Goal: Task Accomplishment & Management: Manage account settings

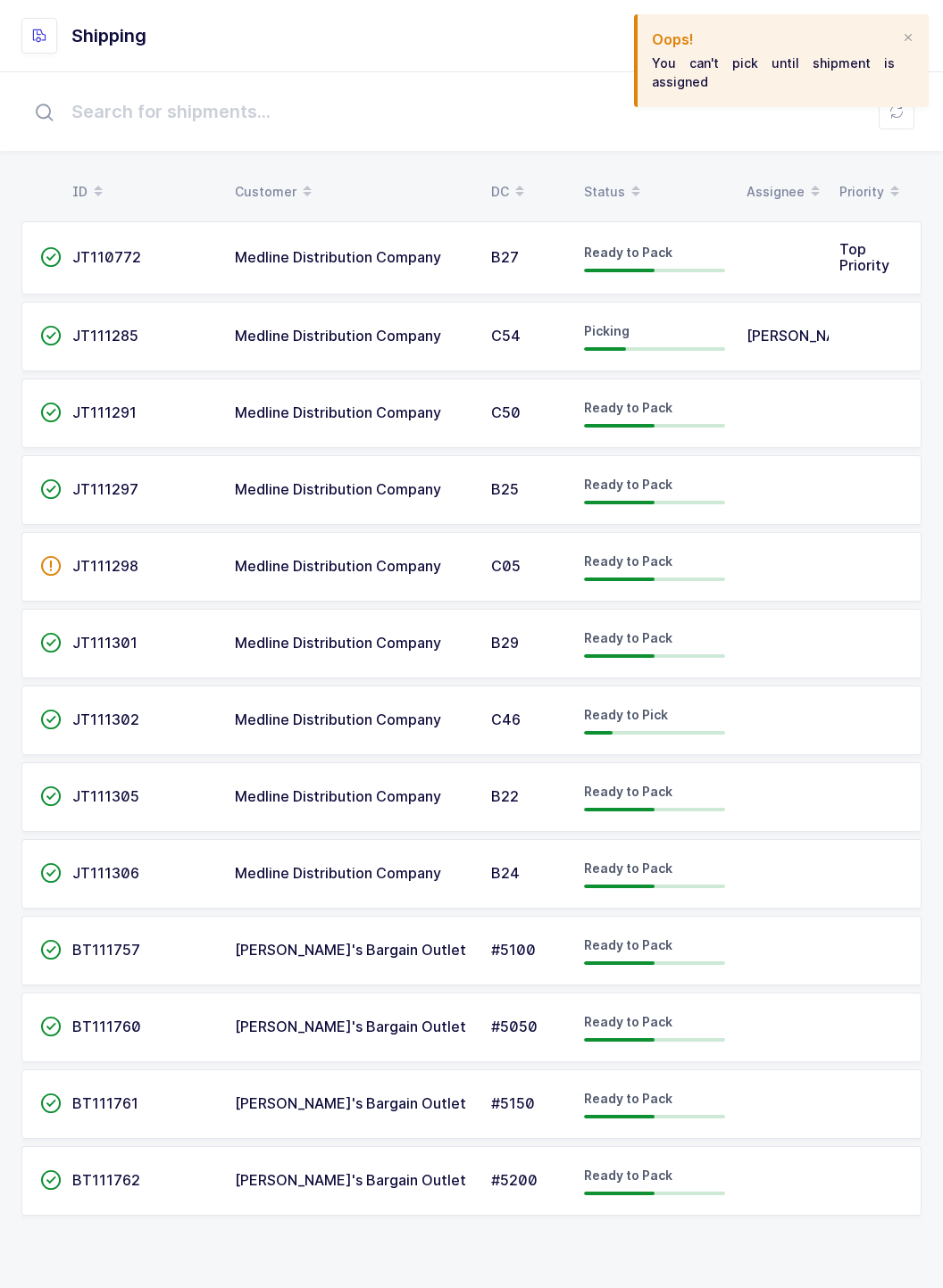
click at [868, 338] on td at bounding box center [875, 336] width 93 height 70
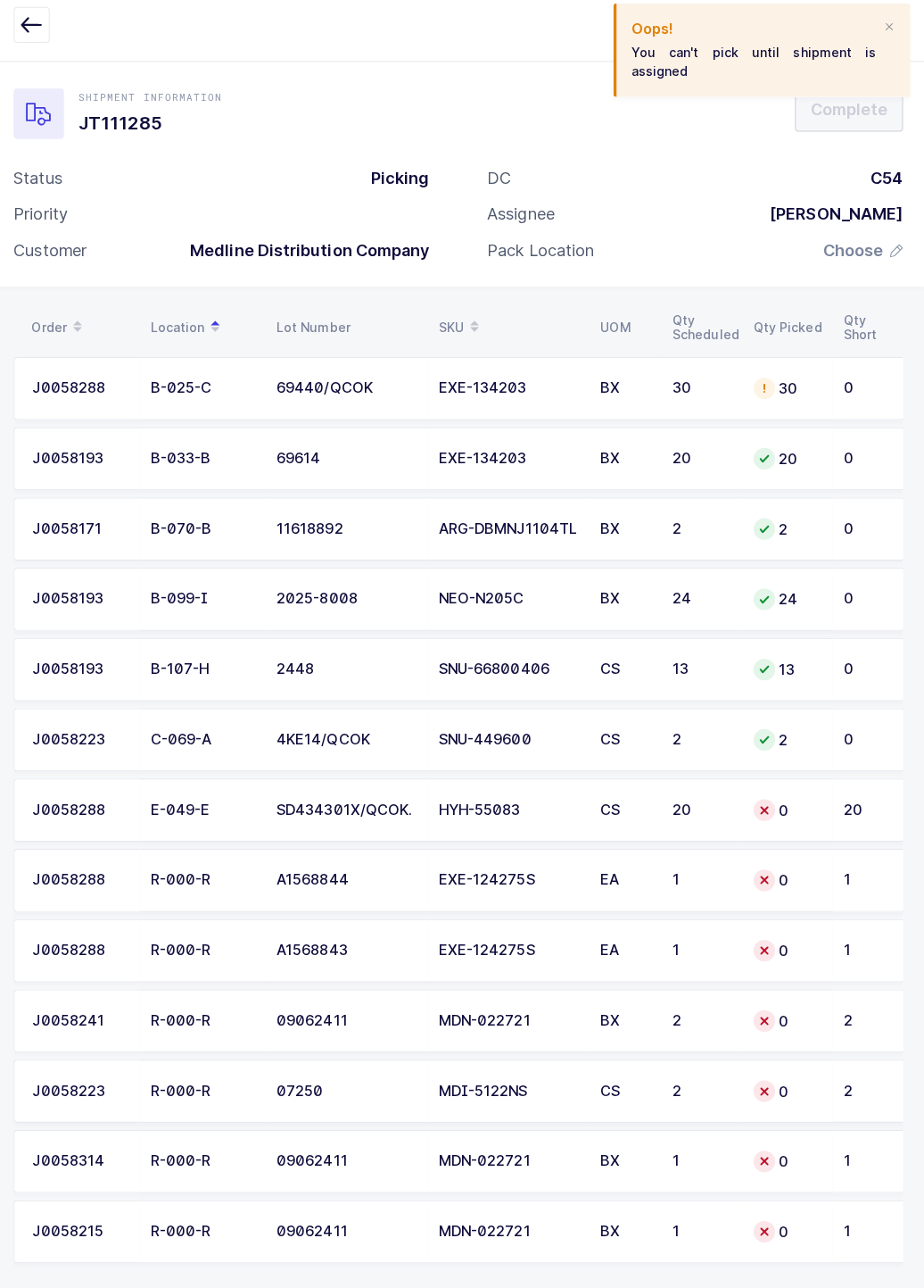
scroll to position [8, 0]
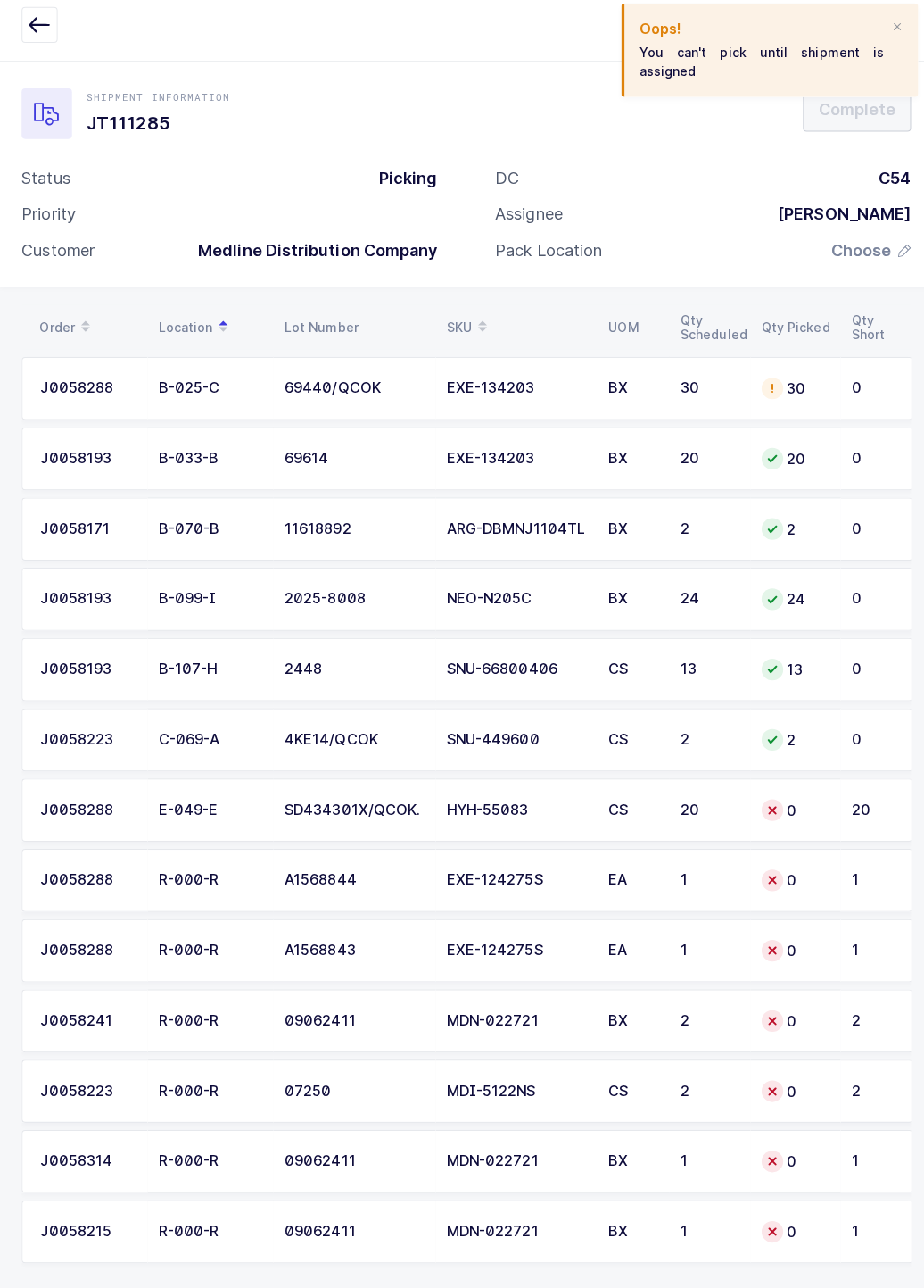
click at [880, 227] on div "[PERSON_NAME]" at bounding box center [830, 225] width 146 height 22
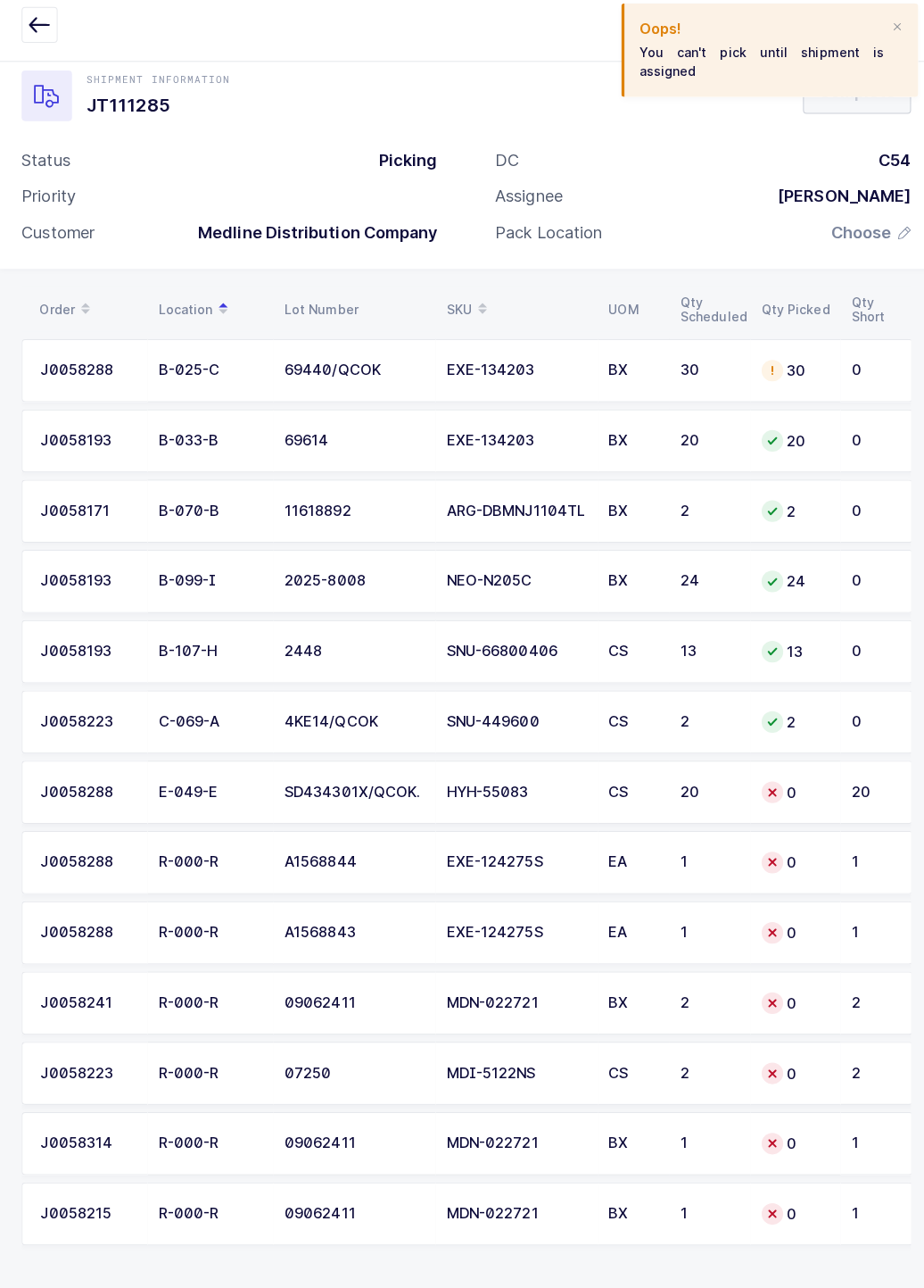
click at [766, 1137] on icon at bounding box center [766, 1144] width 15 height 15
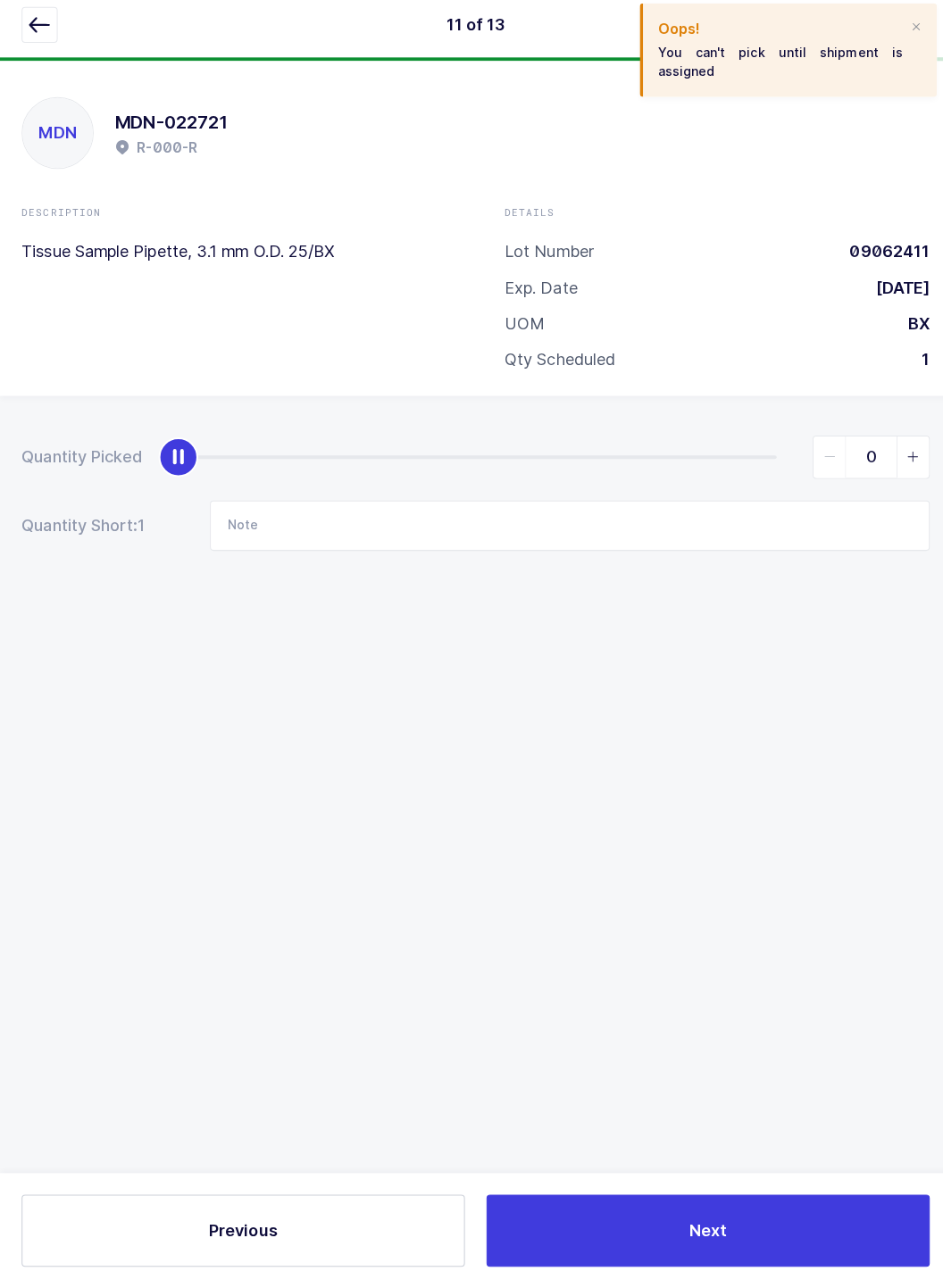
click at [37, 26] on icon "button" at bounding box center [39, 35] width 22 height 22
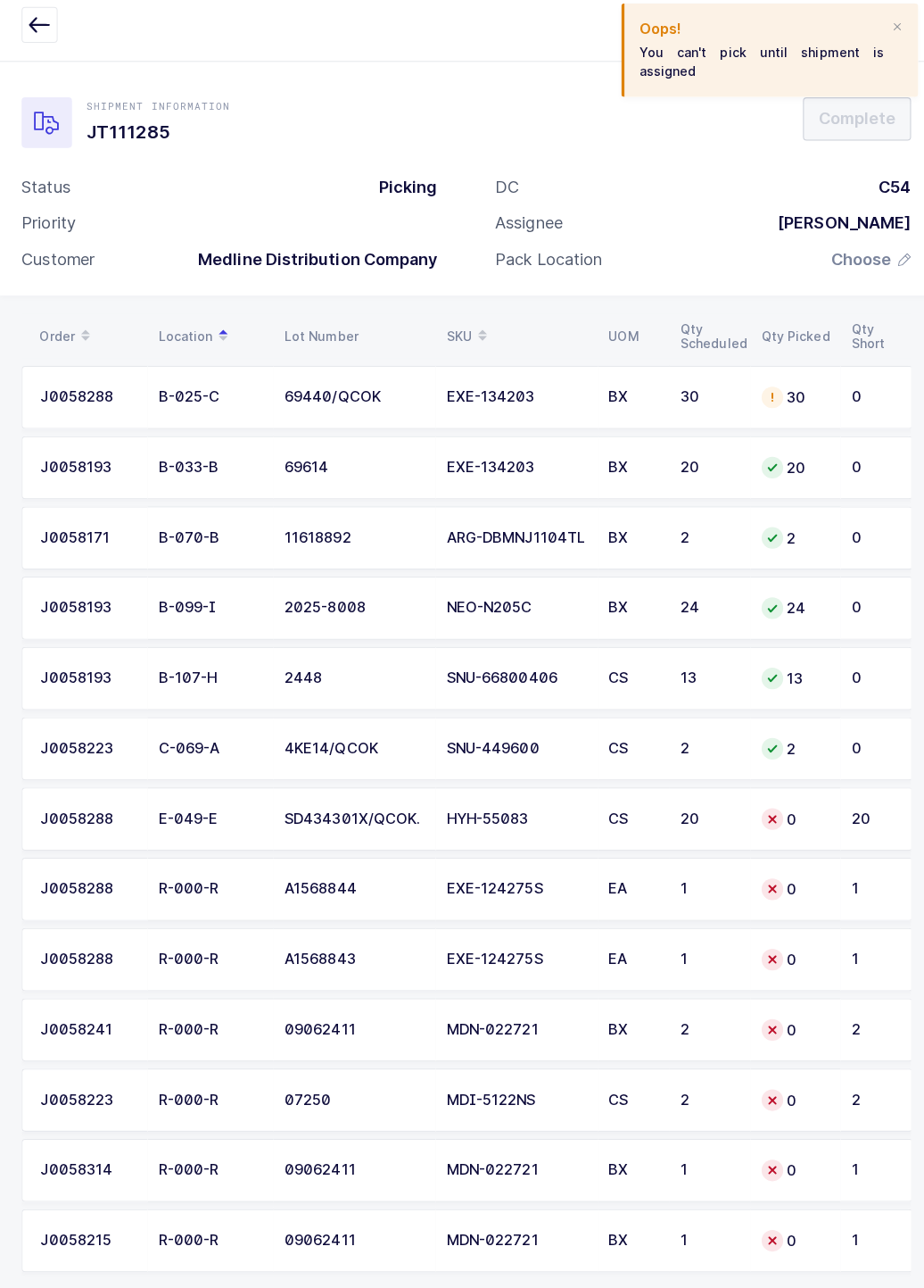
scroll to position [42, 0]
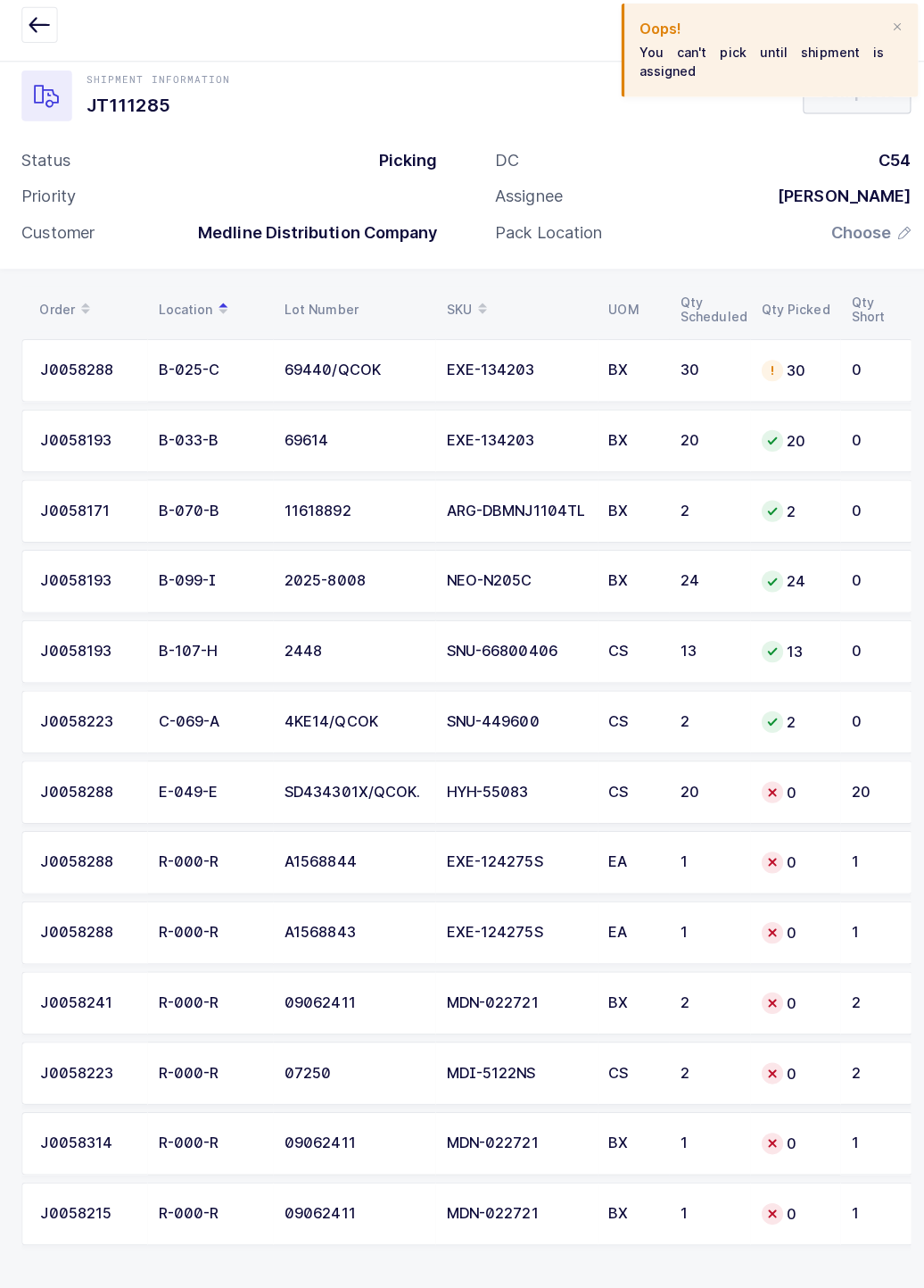
click at [229, 858] on div "R-000-R" at bounding box center [209, 866] width 104 height 16
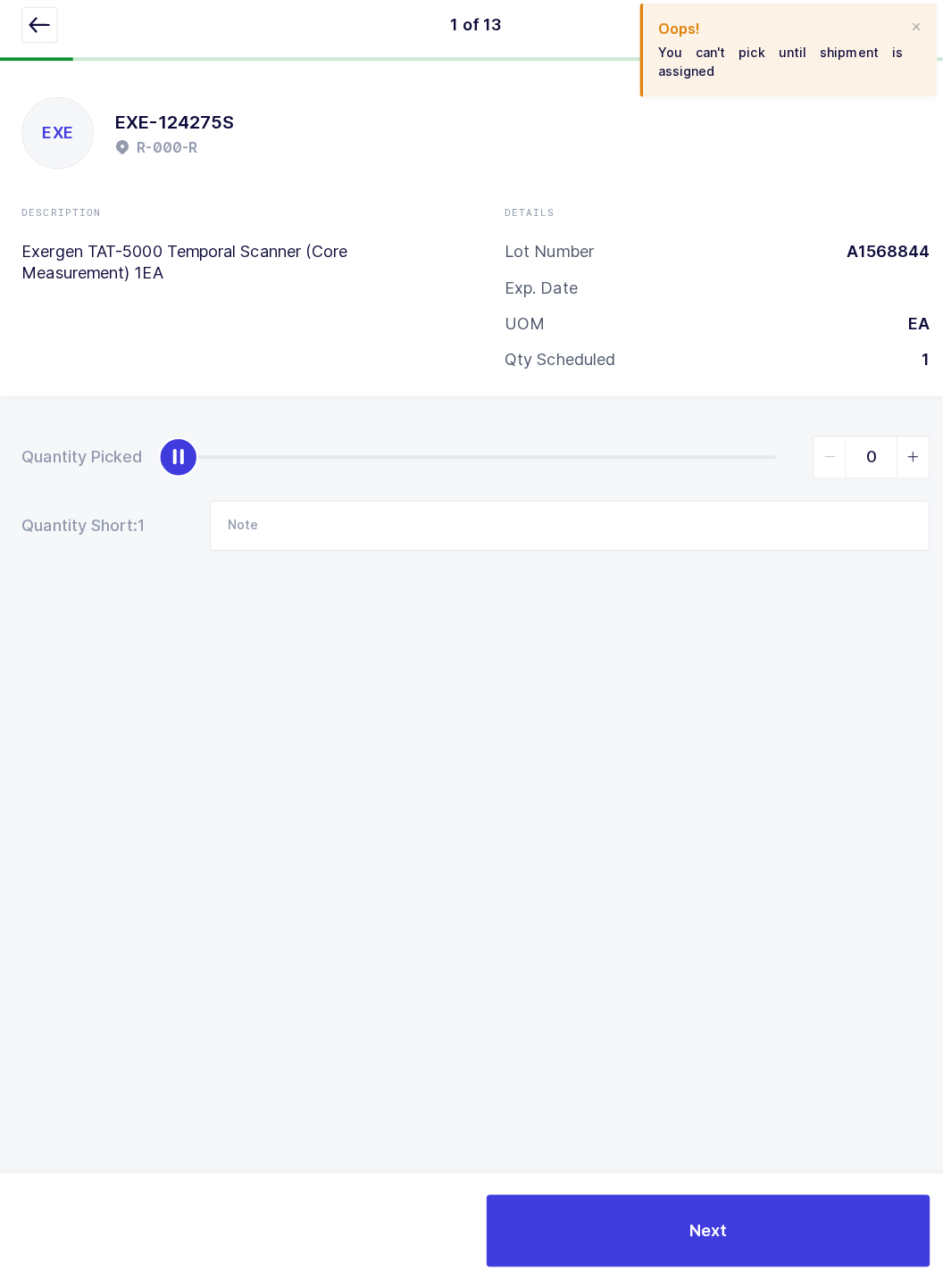
type input "1"
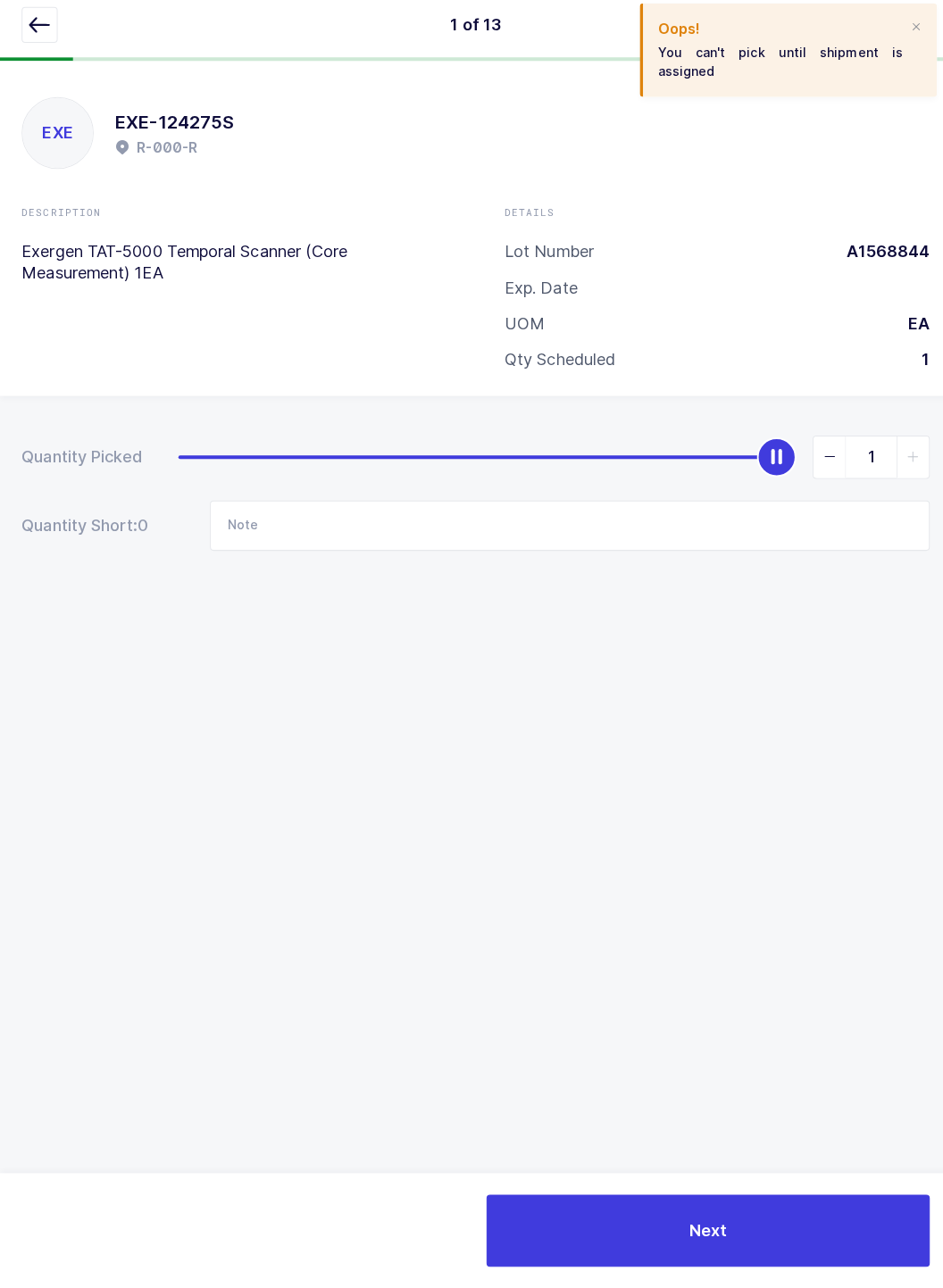
click at [54, 44] on button "button" at bounding box center [39, 35] width 35 height 35
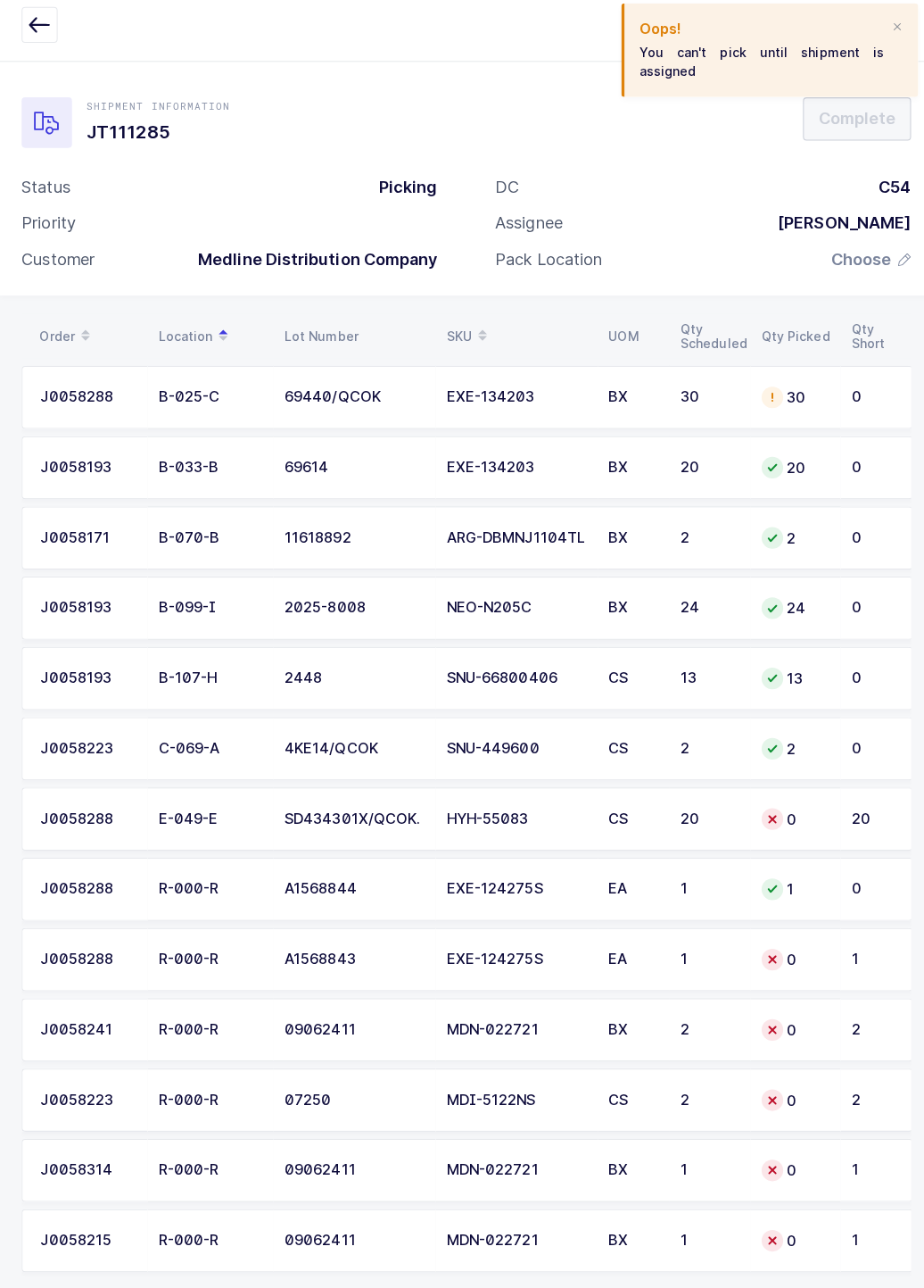
scroll to position [42, 0]
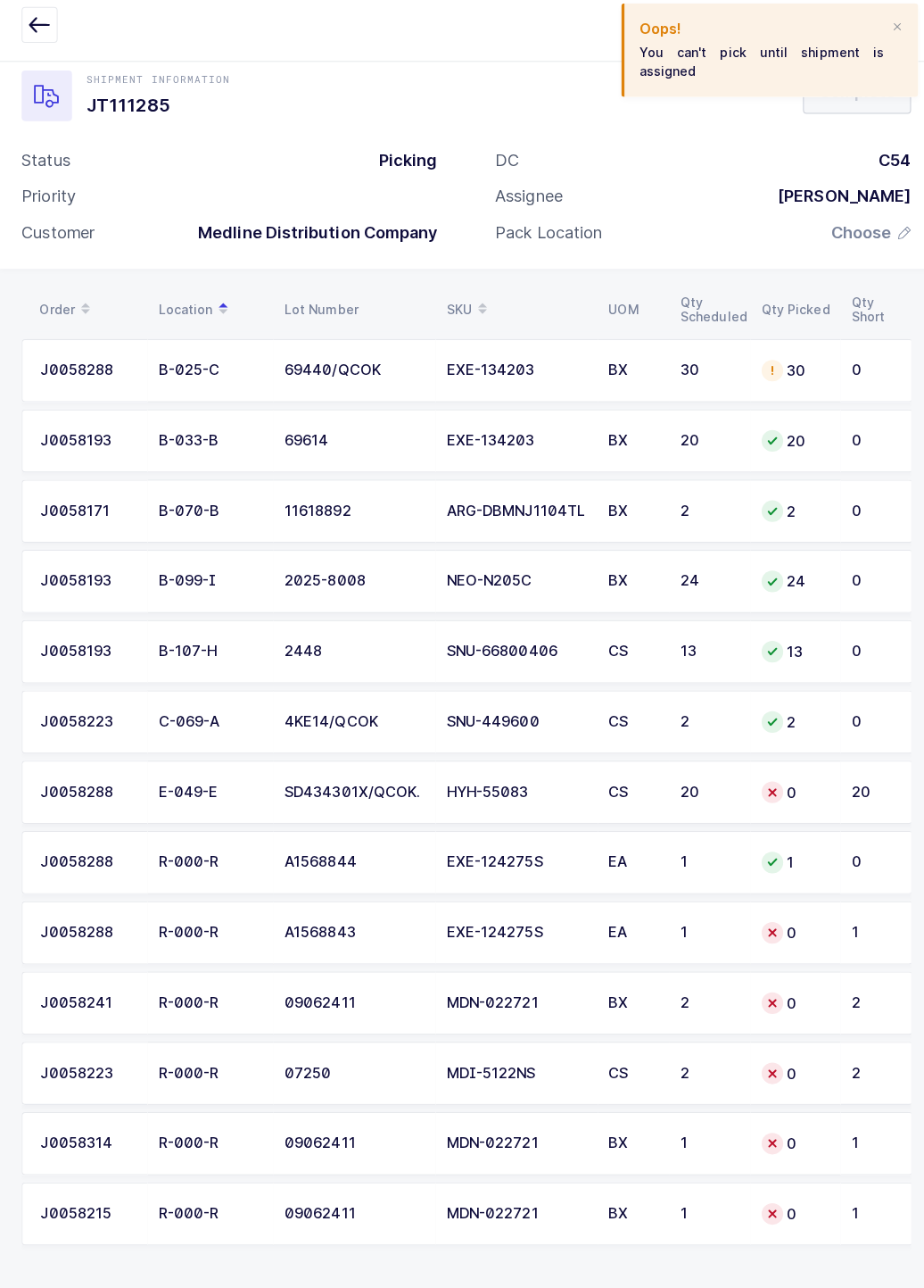
click at [223, 927] on div "R-000-R" at bounding box center [209, 935] width 104 height 16
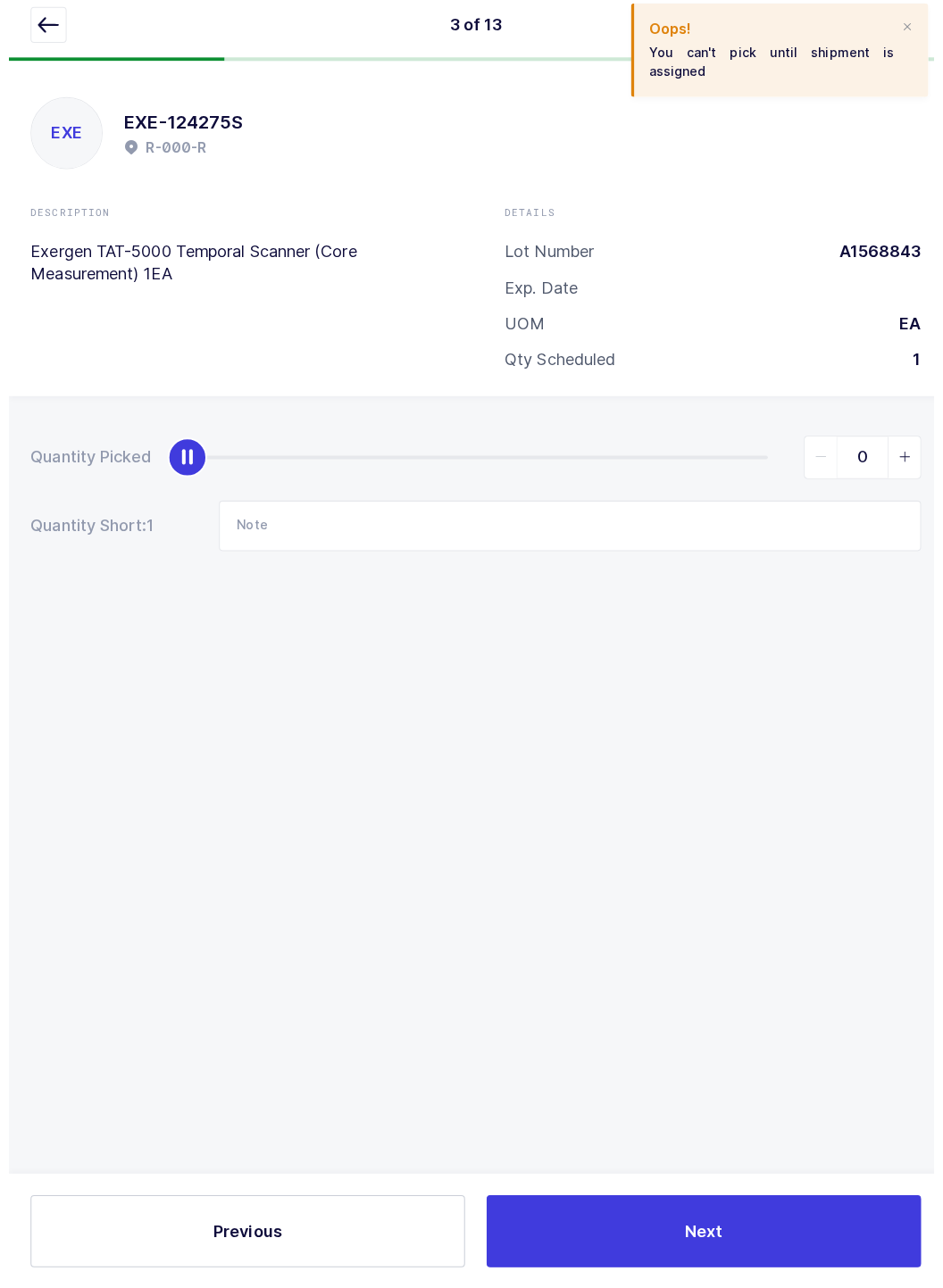
scroll to position [0, 0]
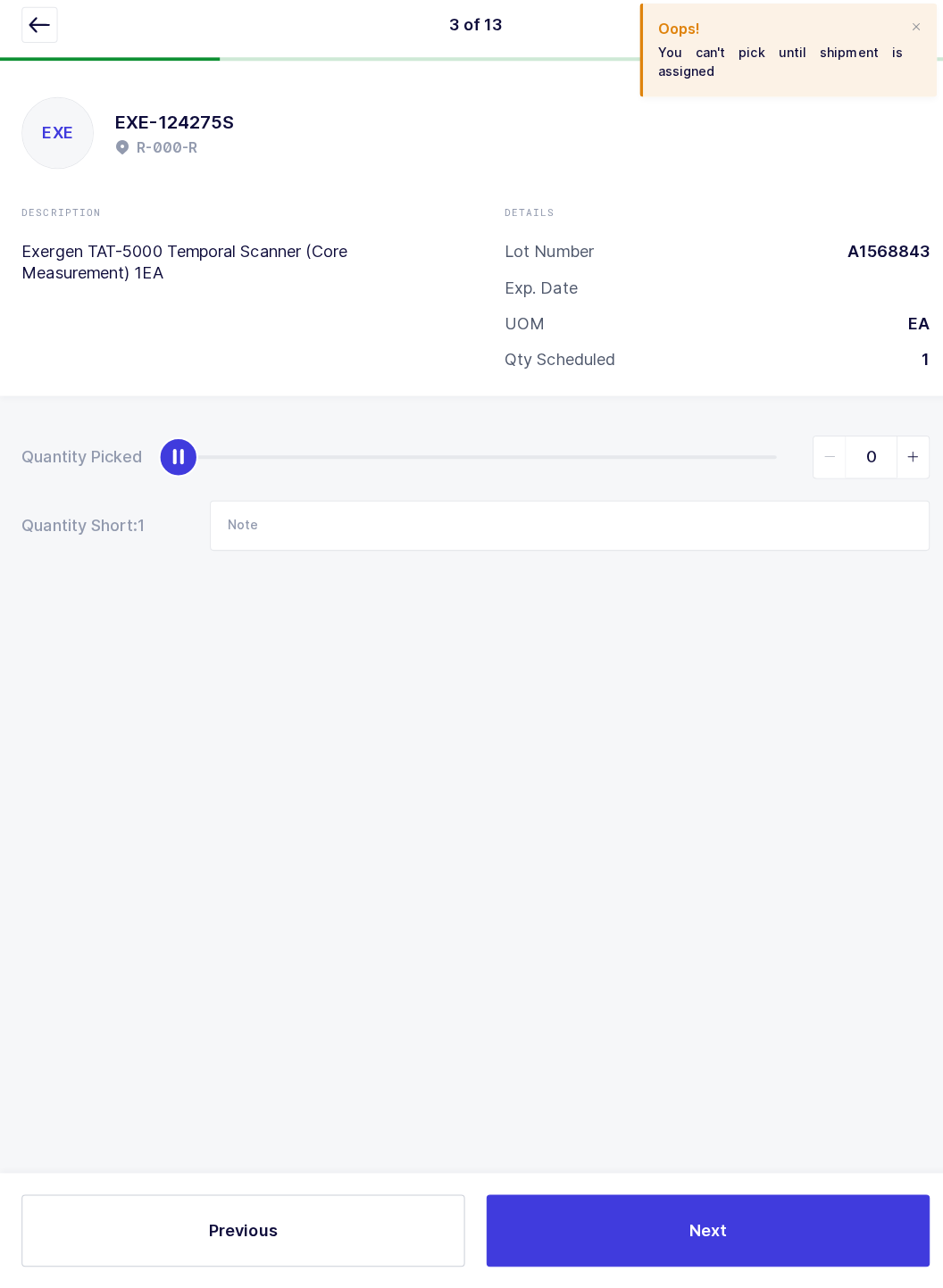
click at [899, 483] on span "slider between 0 and 1" at bounding box center [904, 464] width 32 height 41
type input "1"
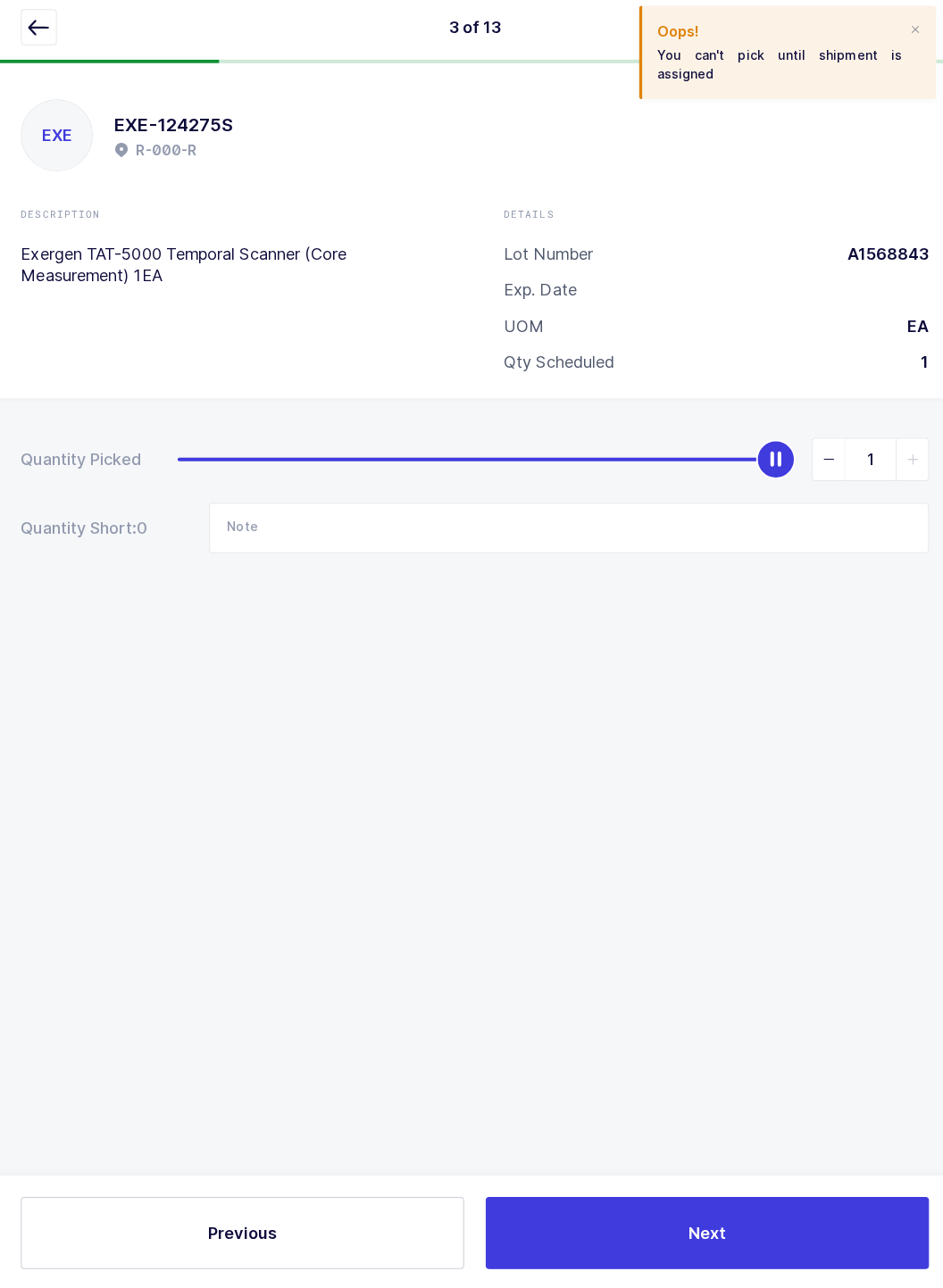
click at [33, 43] on icon "button" at bounding box center [39, 35] width 22 height 22
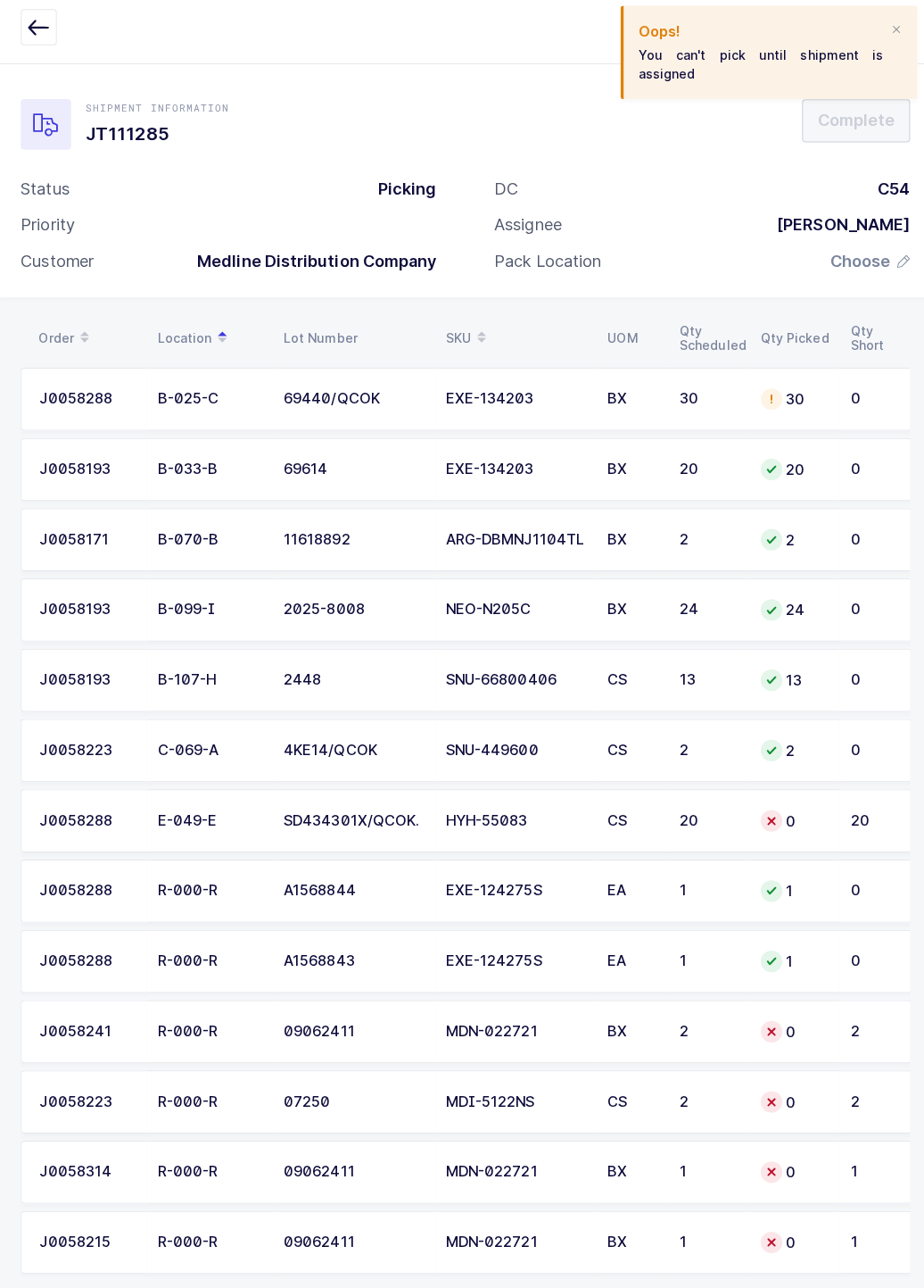
scroll to position [42, 0]
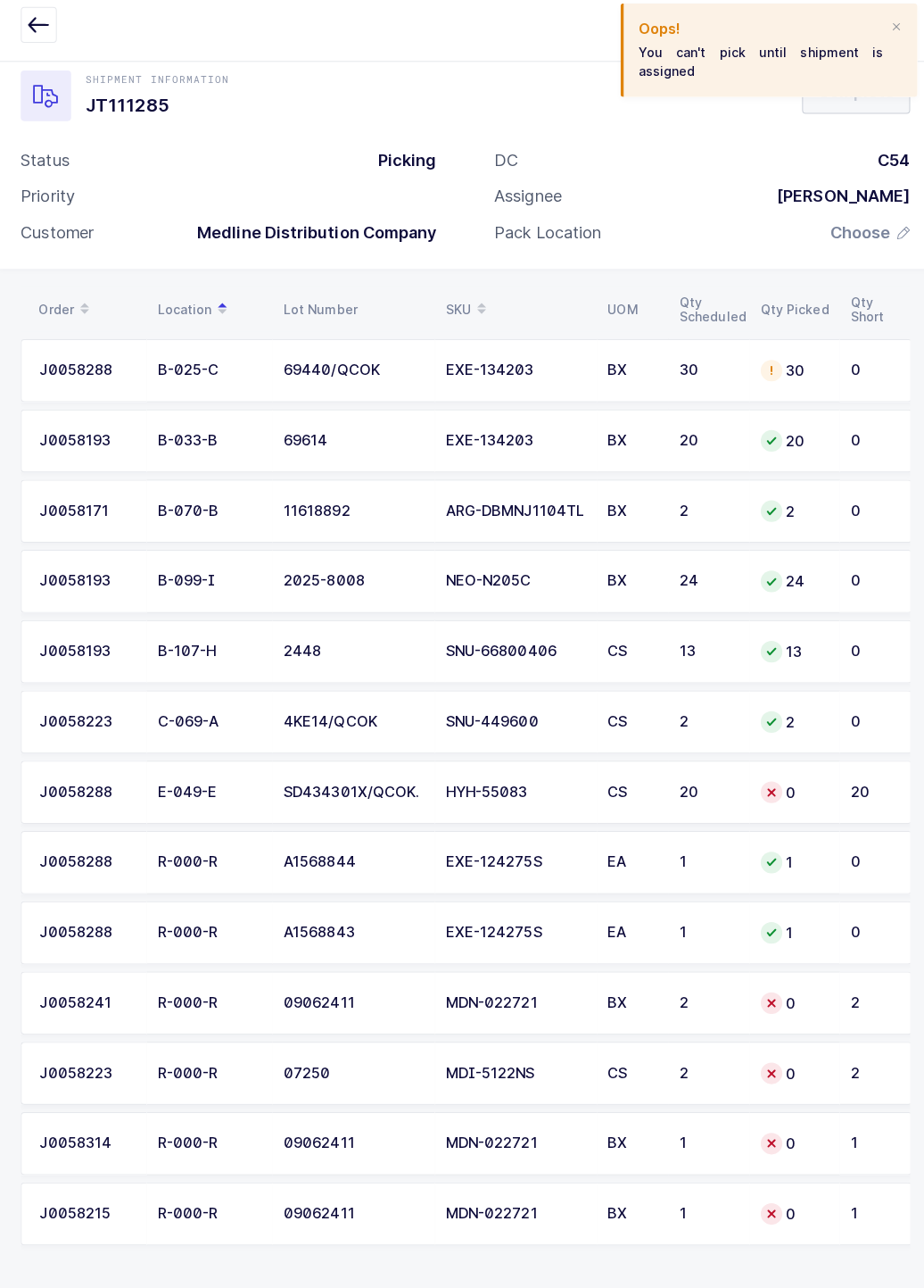
click at [710, 1136] on div "1" at bounding box center [703, 1144] width 59 height 16
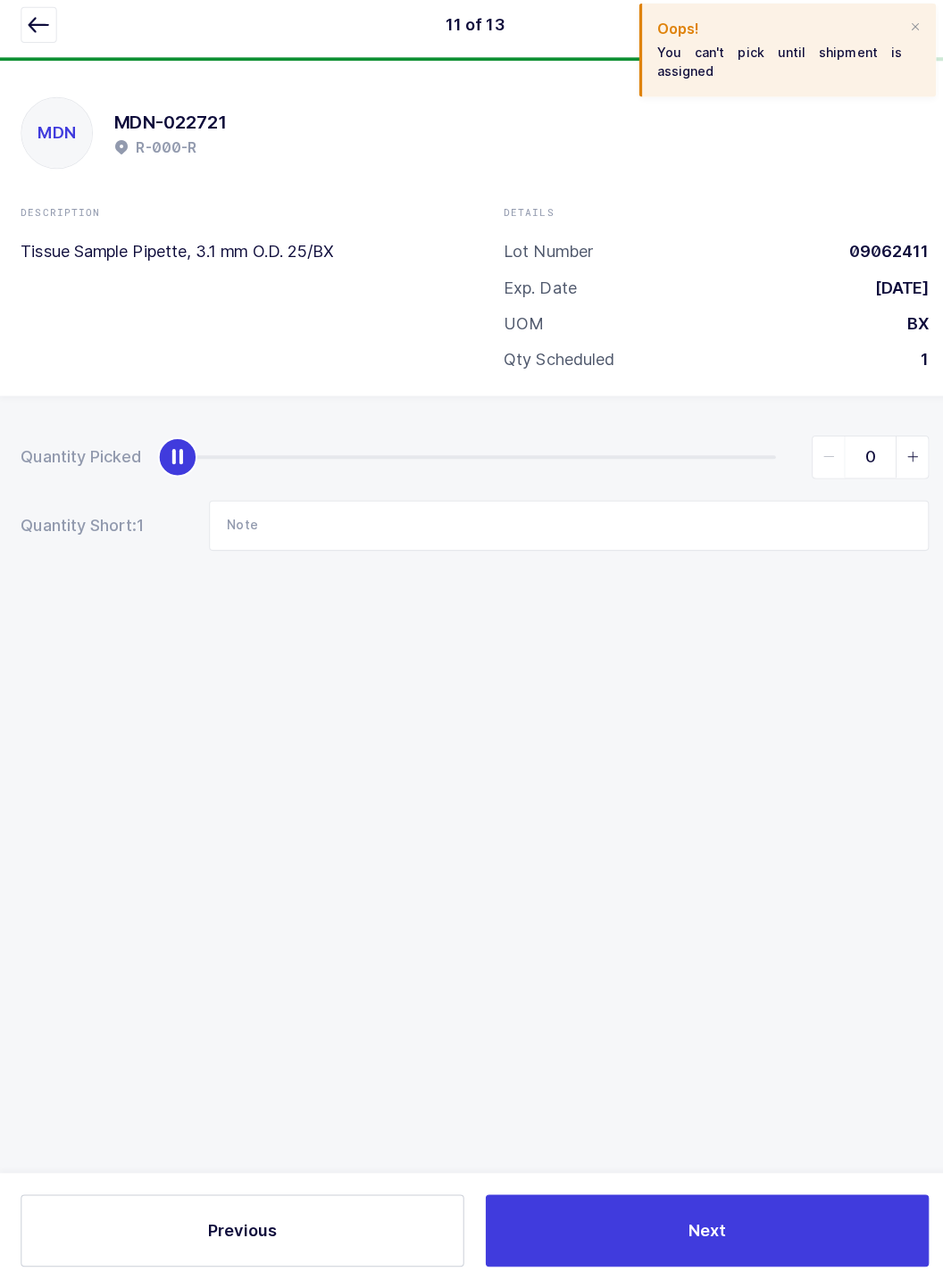
click at [24, 30] on button "button" at bounding box center [39, 35] width 35 height 35
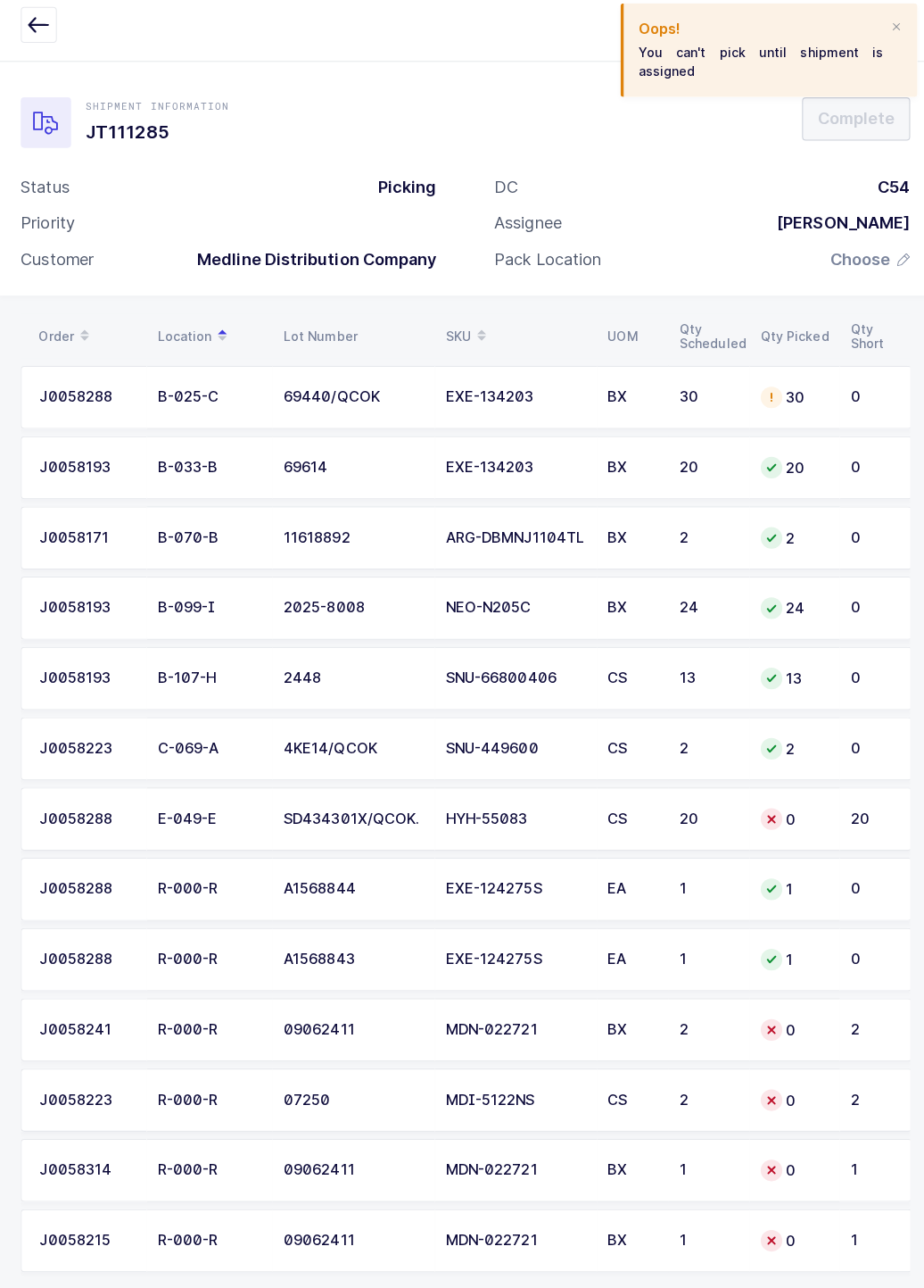
scroll to position [33, 0]
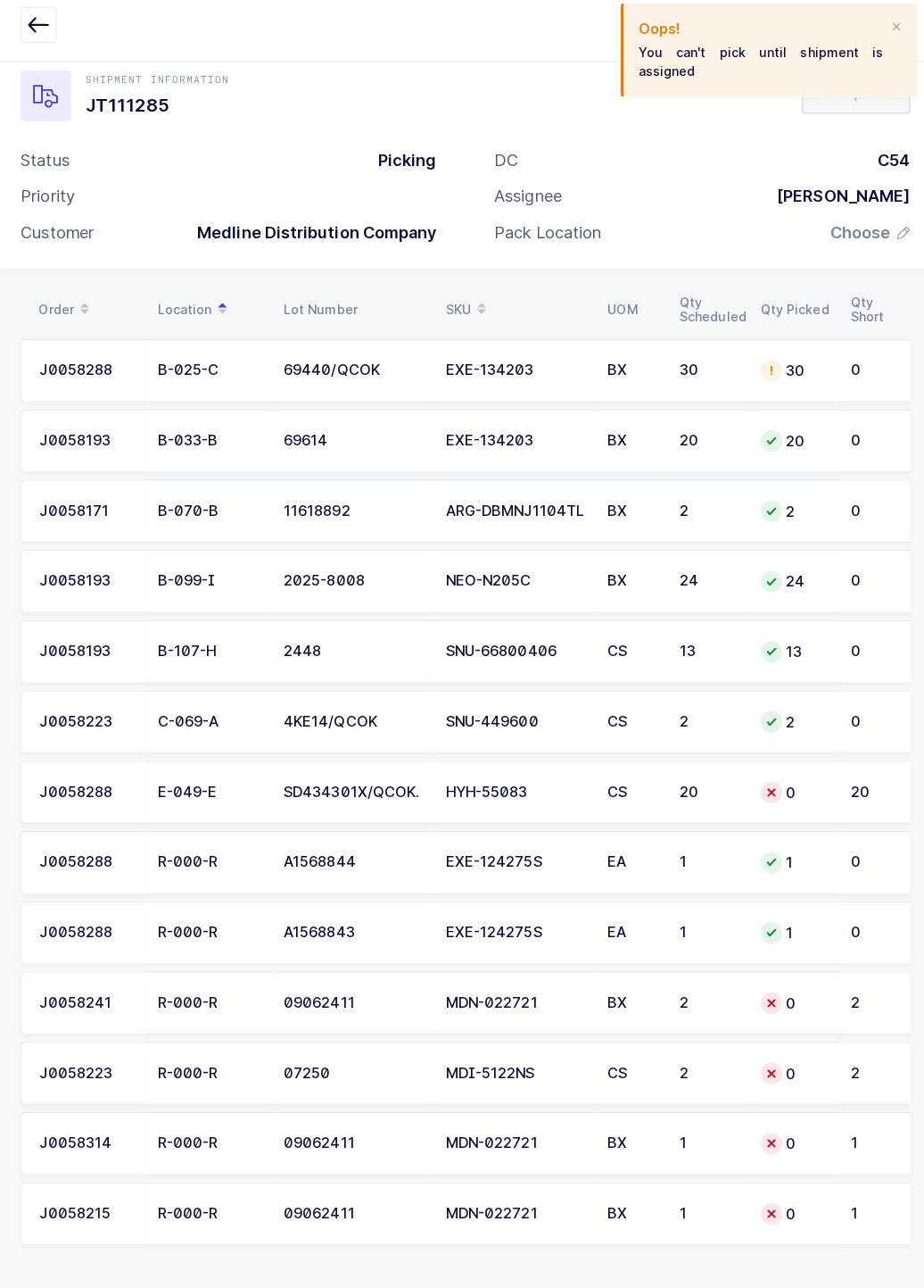
click at [849, 1071] on div "2" at bounding box center [865, 1074] width 42 height 16
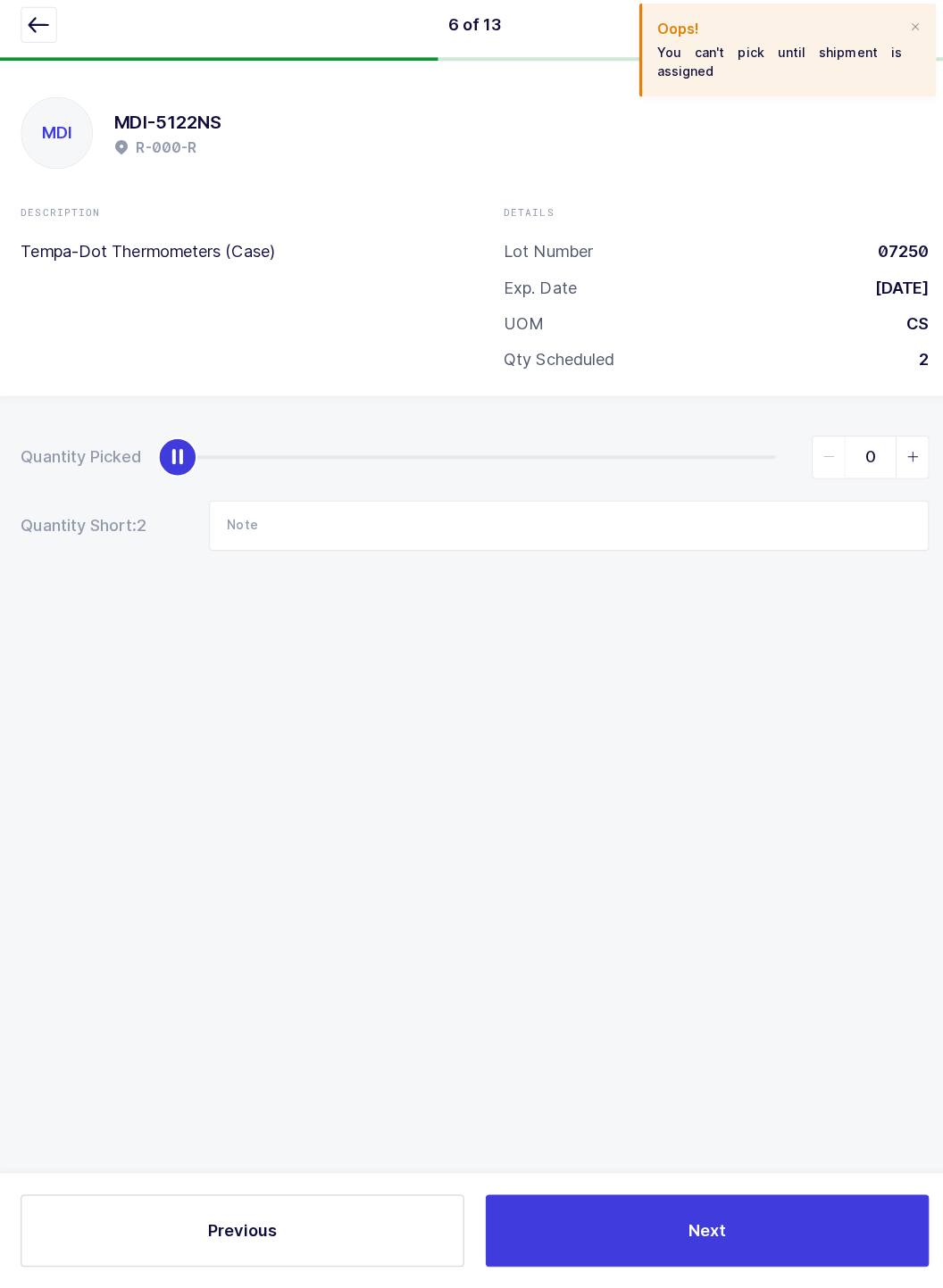
click at [786, 447] on div "0" at bounding box center [548, 464] width 745 height 43
click at [758, 464] on div "slider between 0 and 2" at bounding box center [473, 464] width 593 height 4
type input "2"
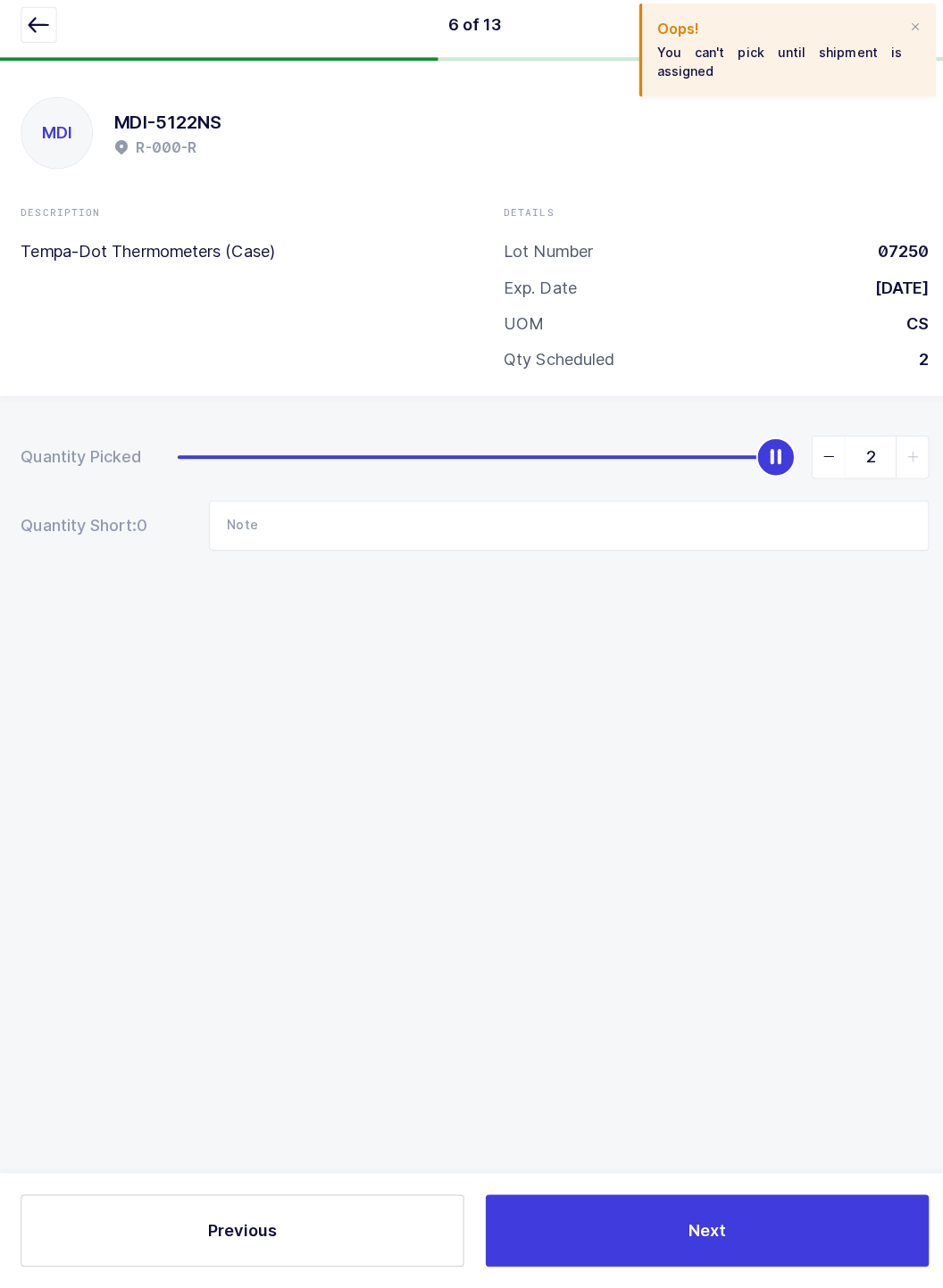
click at [38, 43] on icon "button" at bounding box center [39, 35] width 22 height 22
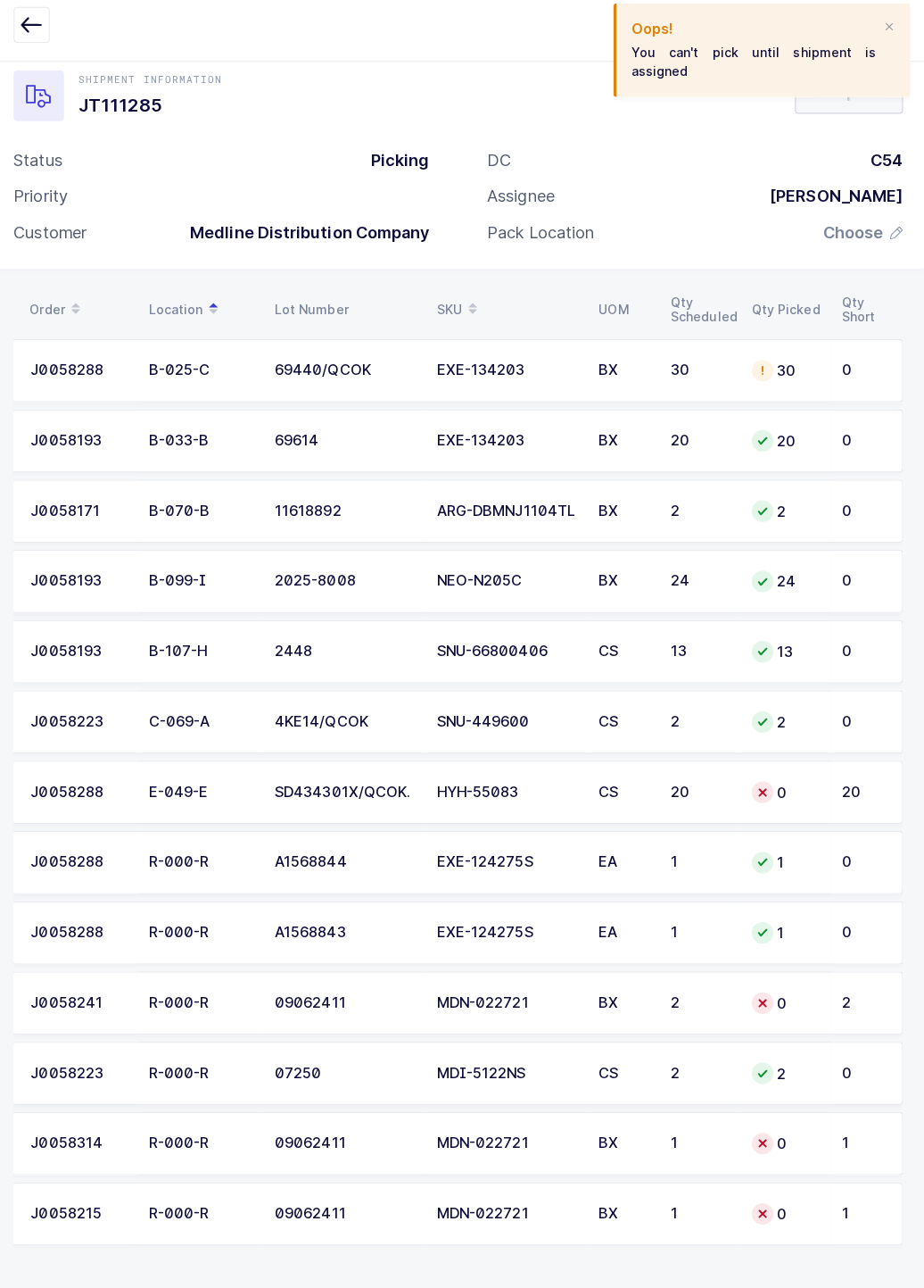
scroll to position [42, 0]
click at [416, 69] on div "Apps Core [GEOGRAPHIC_DATA] Admin Mission Control Purchasing [PERSON_NAME] Logo…" at bounding box center [462, 36] width 924 height 73
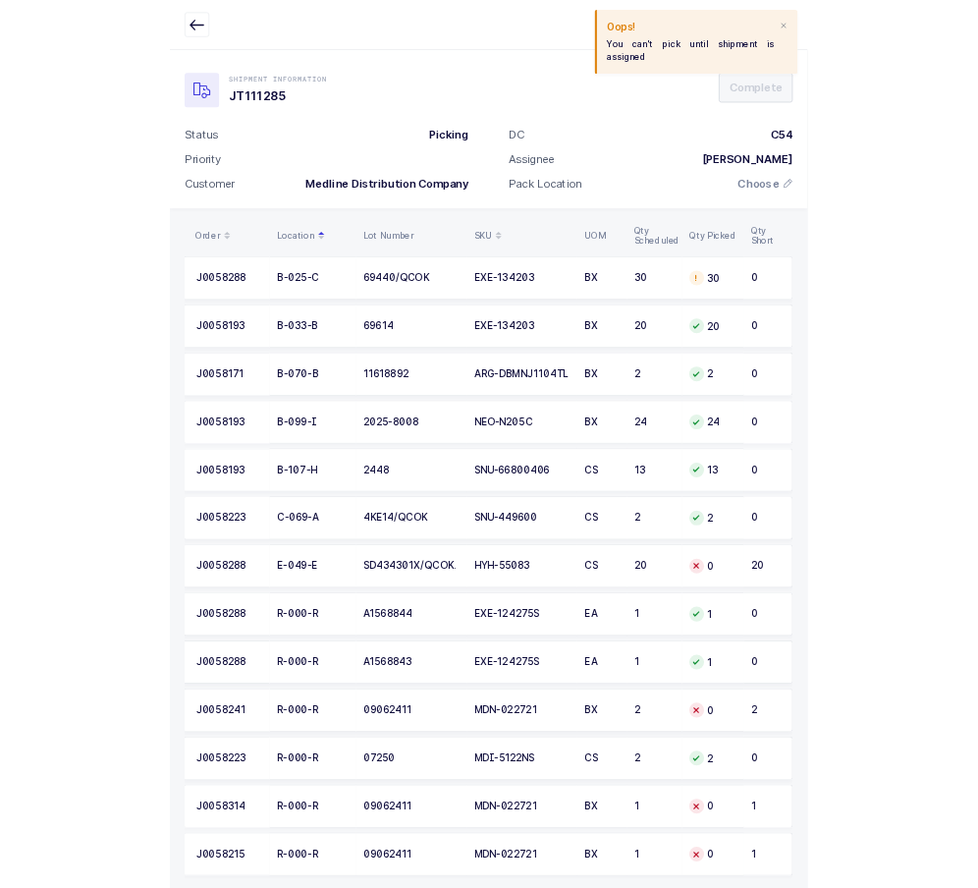
scroll to position [0, 0]
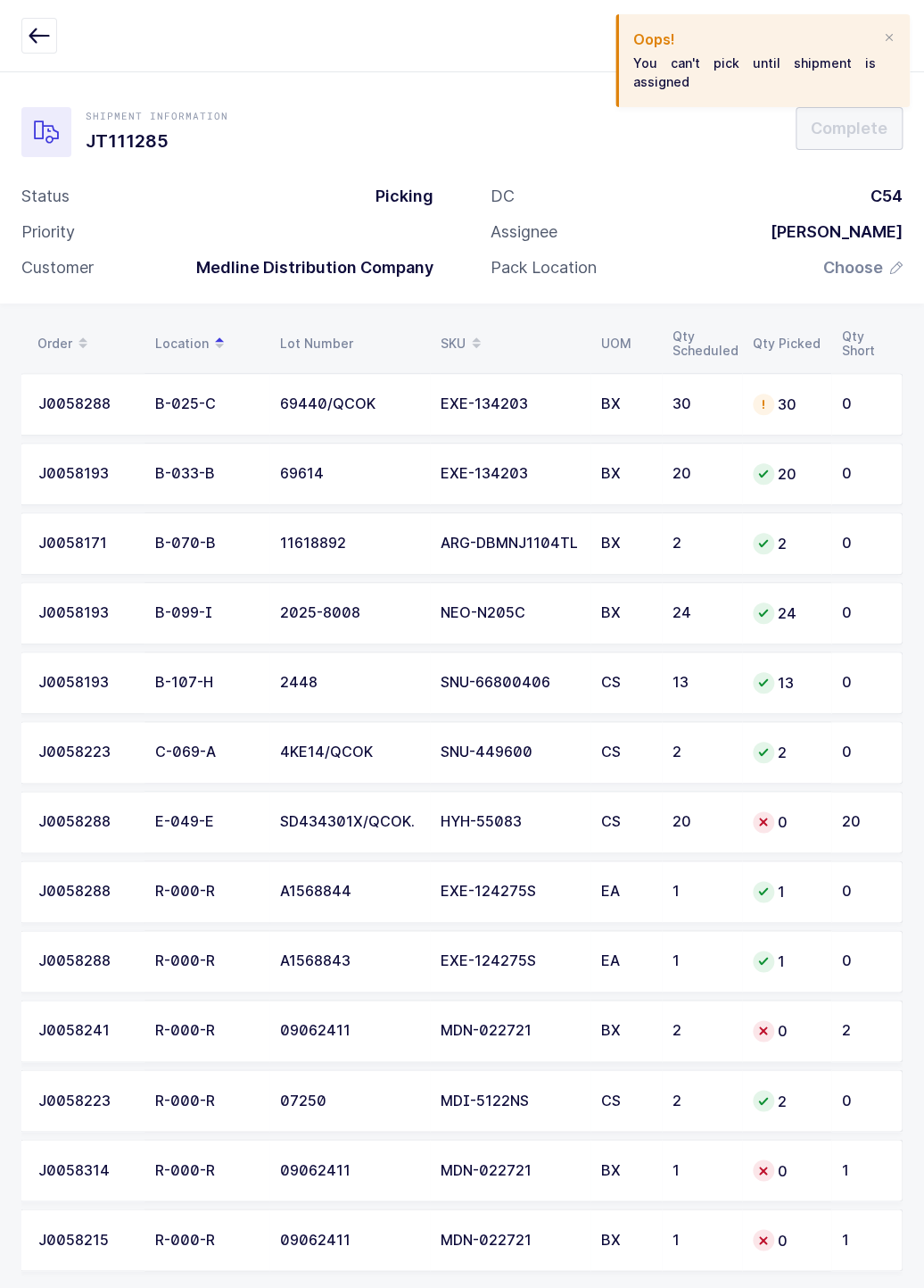
click at [573, 260] on div "Pack Location" at bounding box center [543, 268] width 106 height 22
click at [35, 121] on icon at bounding box center [45, 132] width 25 height 25
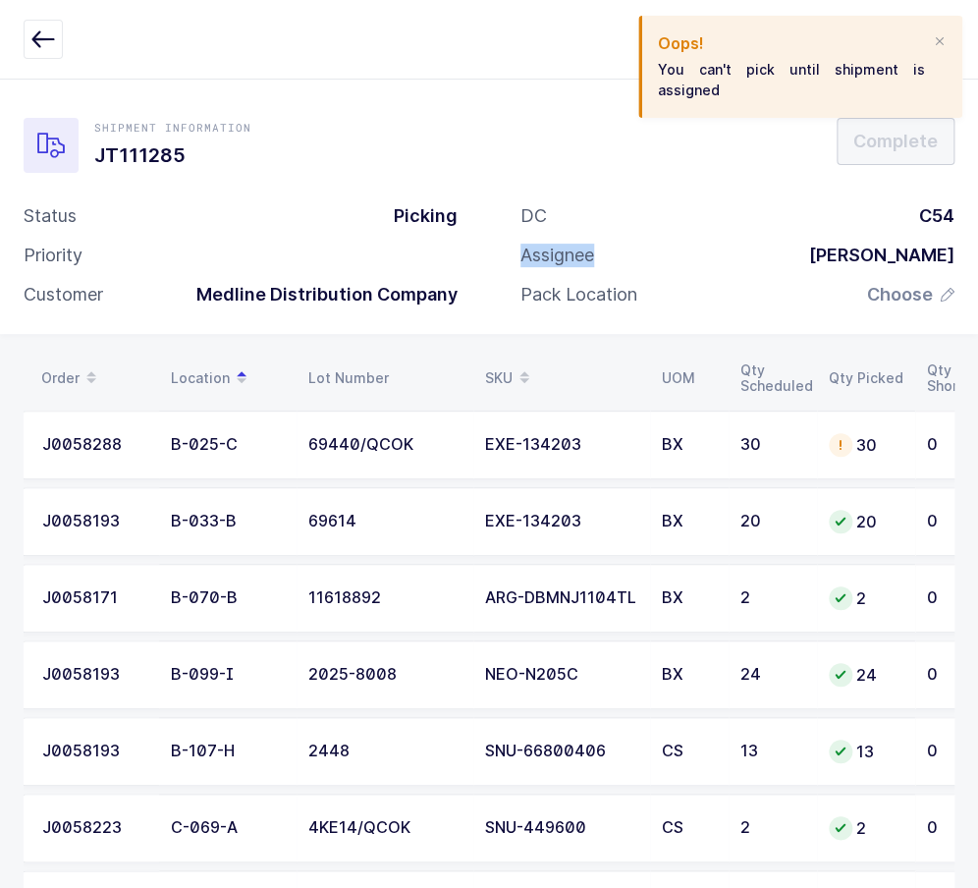
click at [688, 171] on div "Shipment Information JT111285 Complete" at bounding box center [489, 145] width 931 height 55
click at [744, 152] on div "Shipment Information JT111285 Complete" at bounding box center [489, 145] width 931 height 55
click at [719, 168] on div "Shipment Information JT111285 Complete" at bounding box center [489, 145] width 931 height 55
click at [735, 166] on div "Shipment Information JT111285 Complete" at bounding box center [489, 145] width 931 height 55
click at [738, 166] on div "Shipment Information JT111285 Complete" at bounding box center [489, 145] width 931 height 55
